Goal: Register for event/course

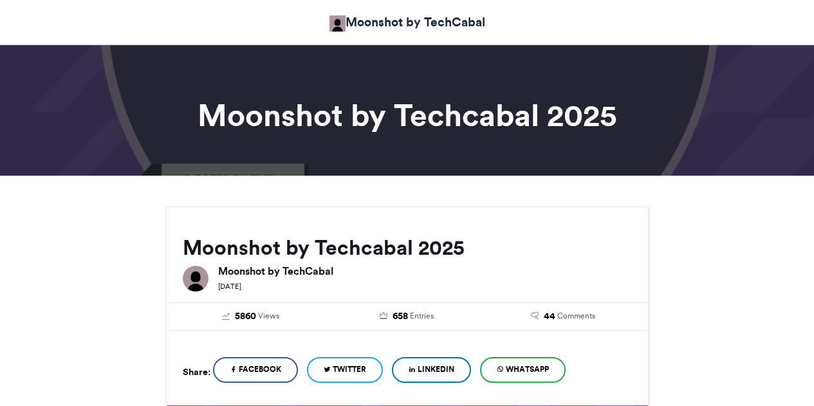
scroll to position [965, 0]
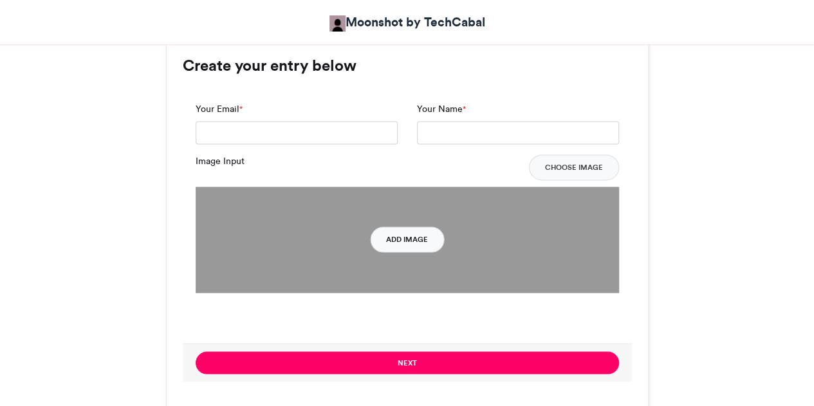
click at [403, 243] on button "Add Image" at bounding box center [407, 240] width 74 height 26
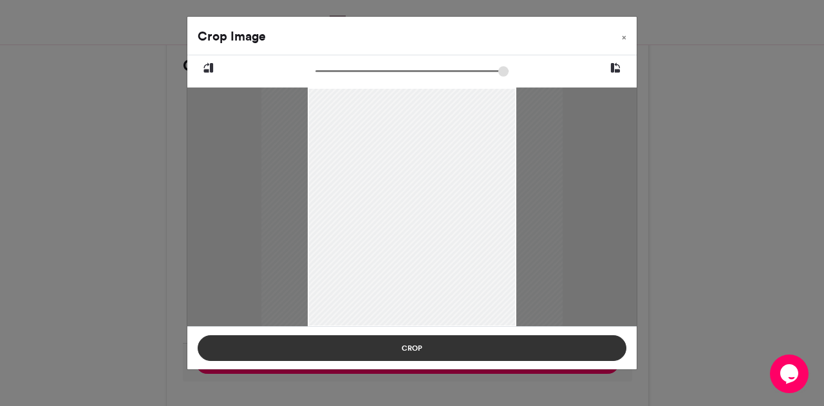
click at [428, 345] on button "Crop" at bounding box center [412, 348] width 429 height 26
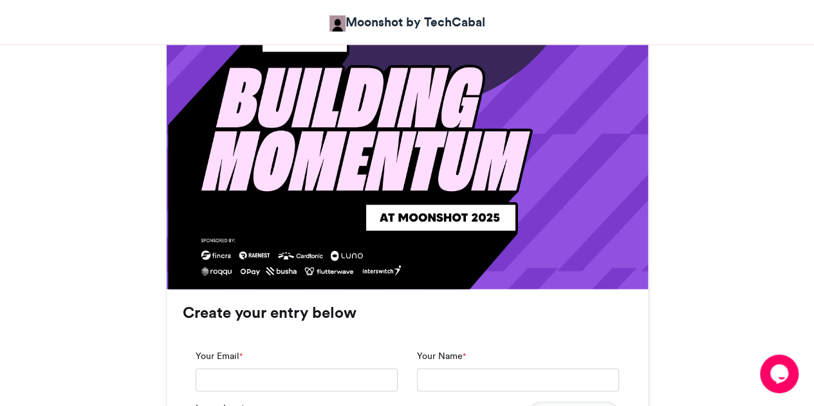
scroll to position [837, 0]
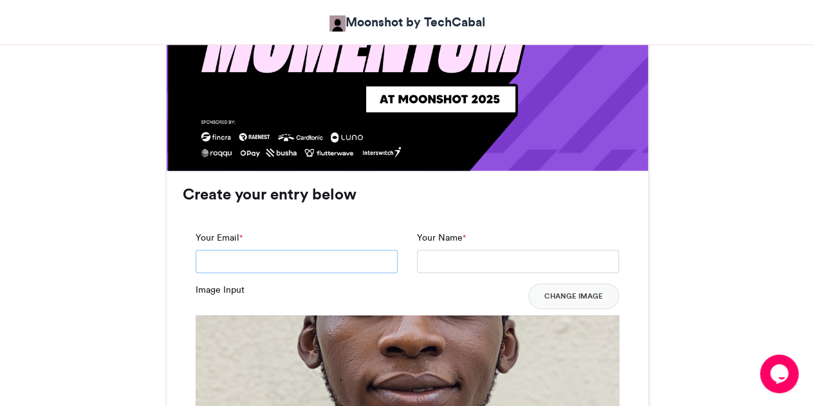
click at [315, 263] on input "Your Email *" at bounding box center [297, 261] width 202 height 23
type input "**********"
click at [474, 257] on input "Your Name *" at bounding box center [518, 261] width 202 height 23
type input "**********"
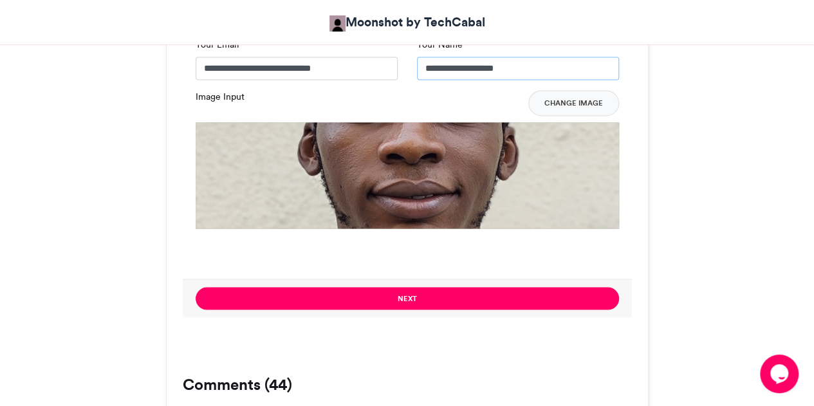
scroll to position [1223, 0]
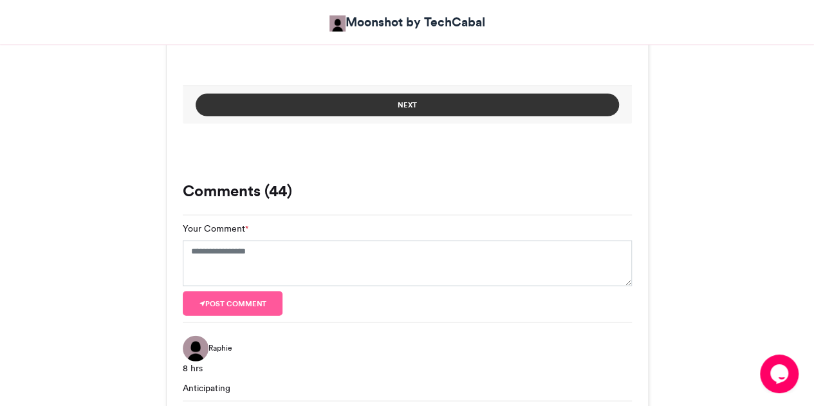
click at [392, 108] on button "Next" at bounding box center [408, 105] width 424 height 23
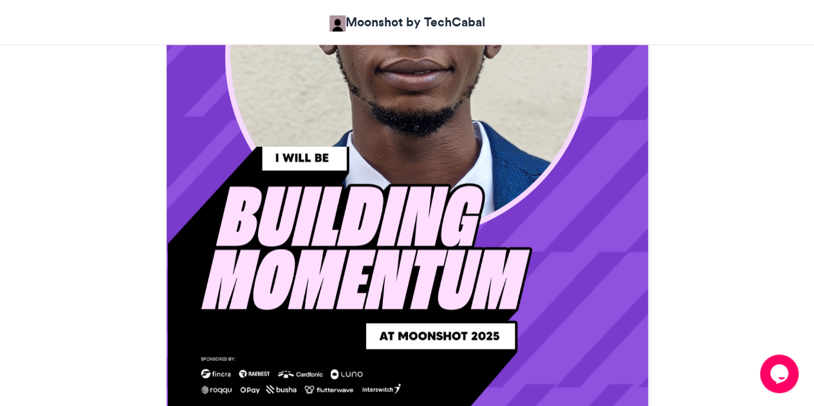
scroll to position [692, 0]
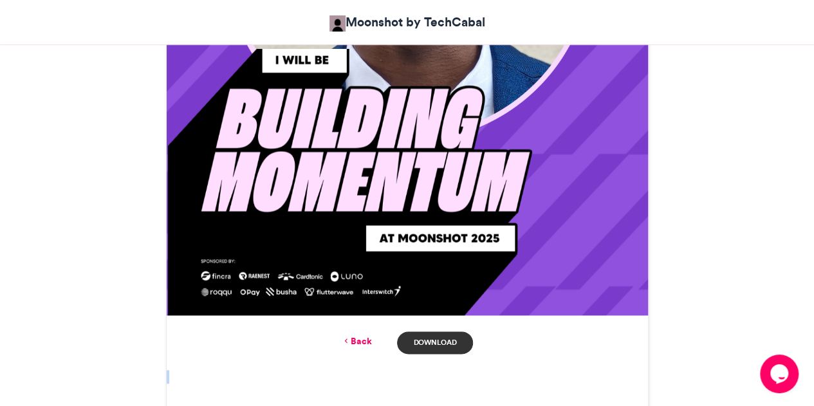
click at [445, 342] on link "Download" at bounding box center [434, 342] width 75 height 23
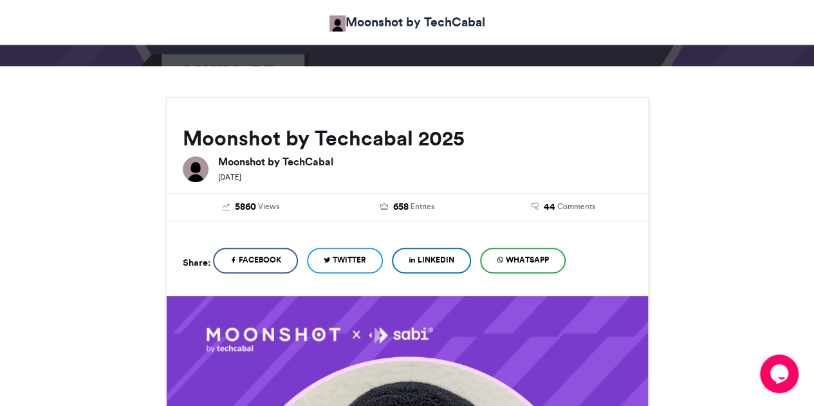
scroll to position [48, 0]
